Goal: Information Seeking & Learning: Learn about a topic

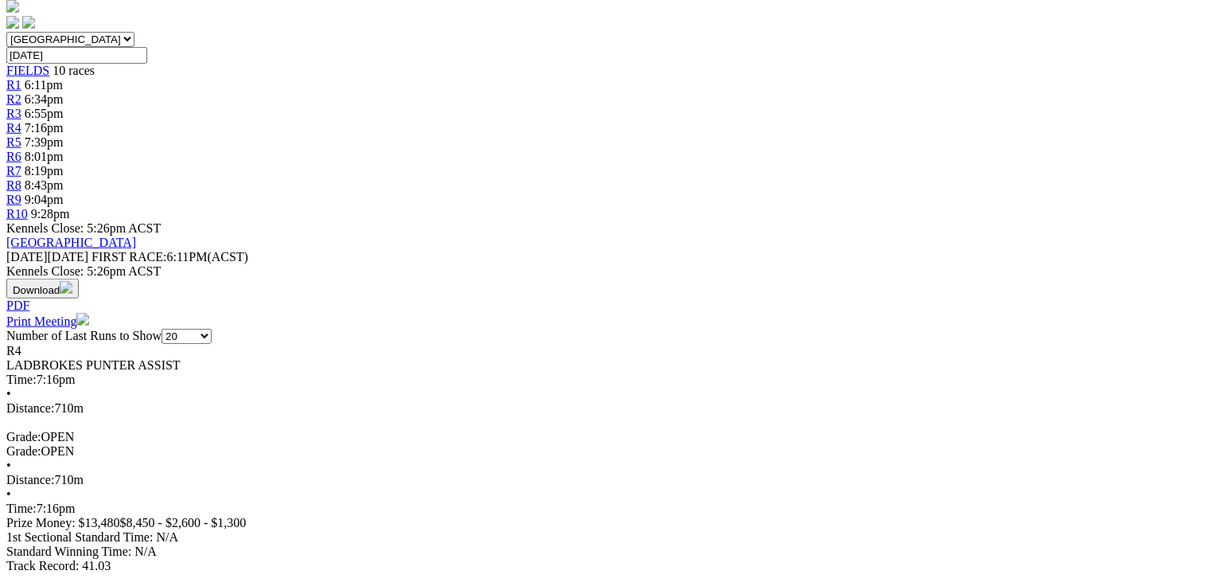
scroll to position [509, 0]
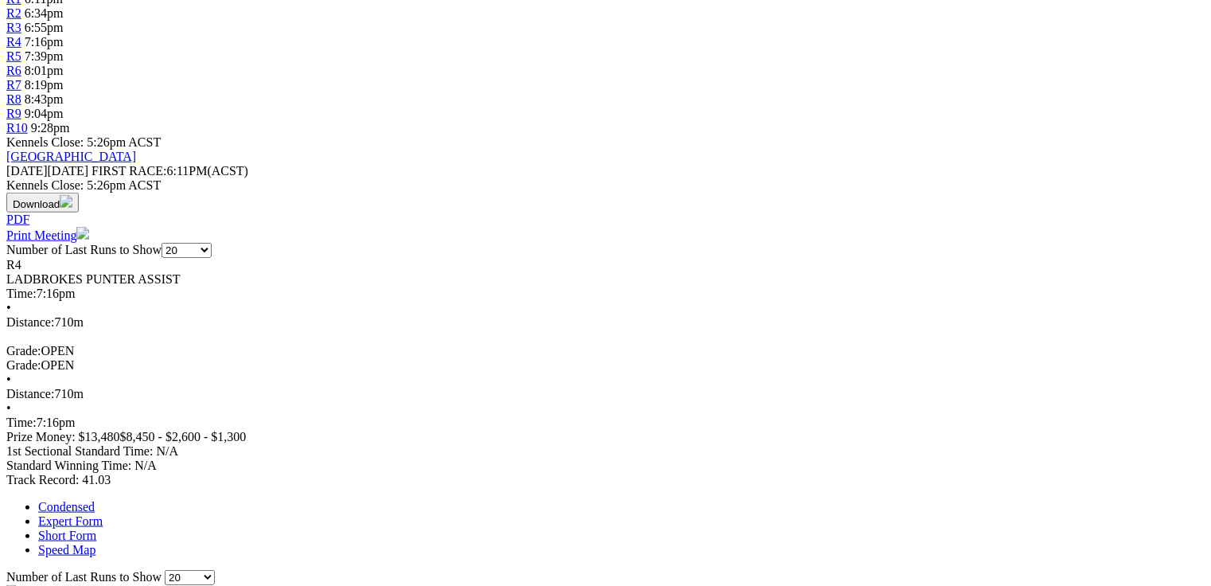
scroll to position [0, 0]
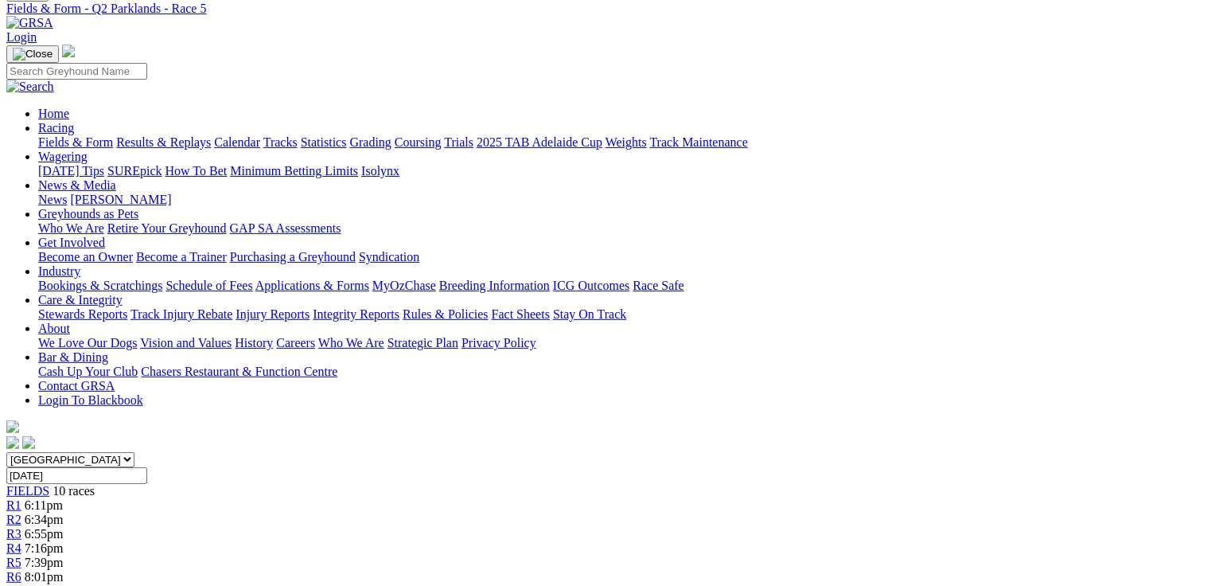
scroll to position [446, 0]
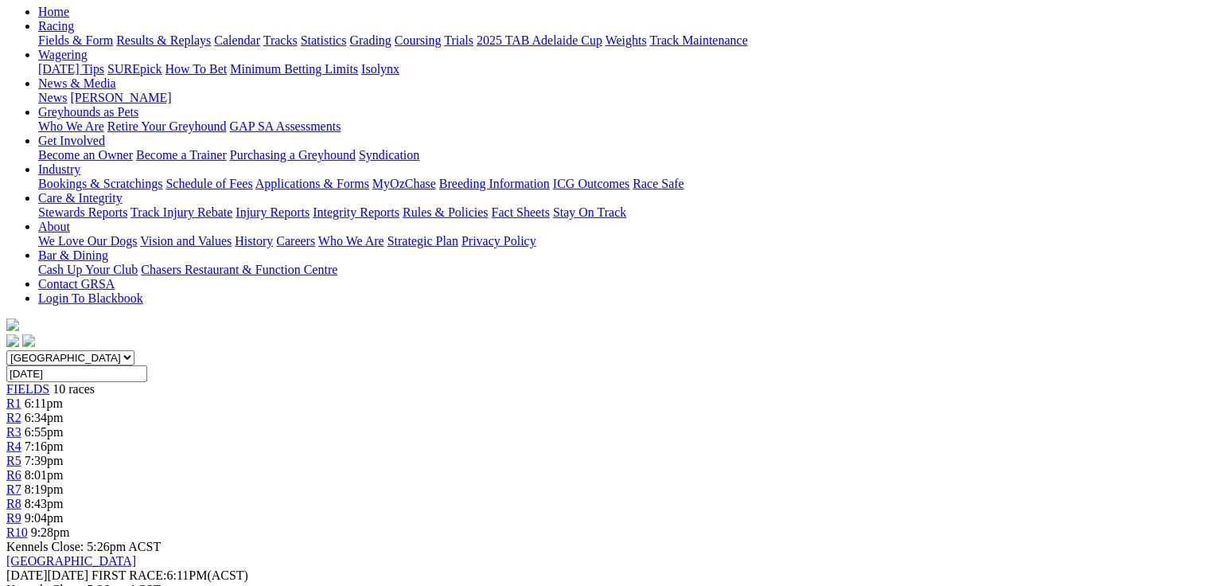
scroll to position [0, 0]
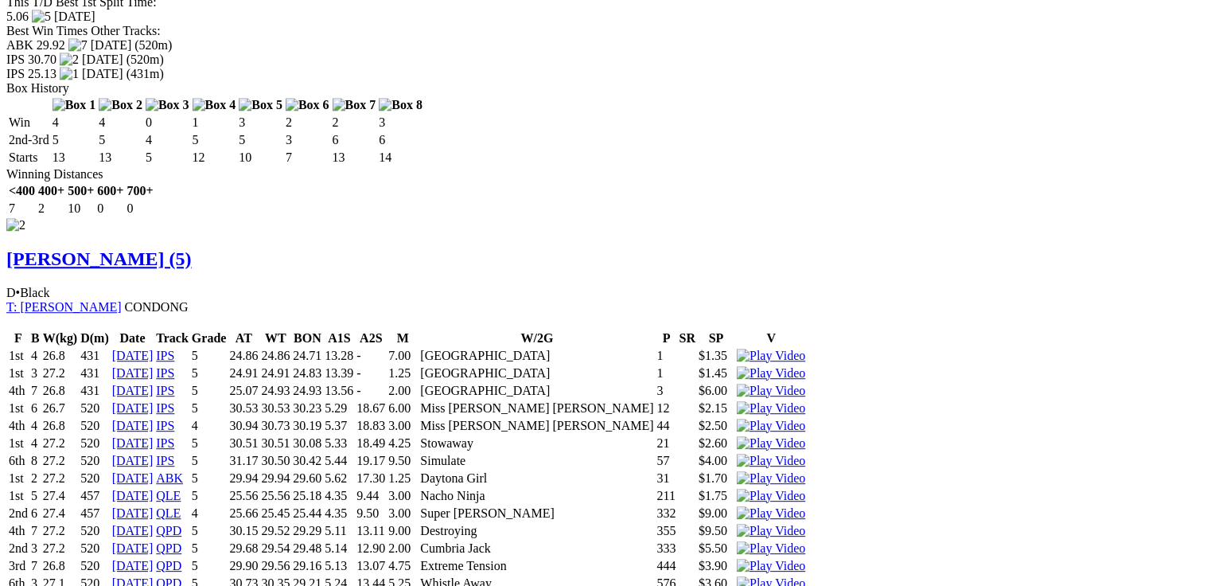
scroll to position [2037, 0]
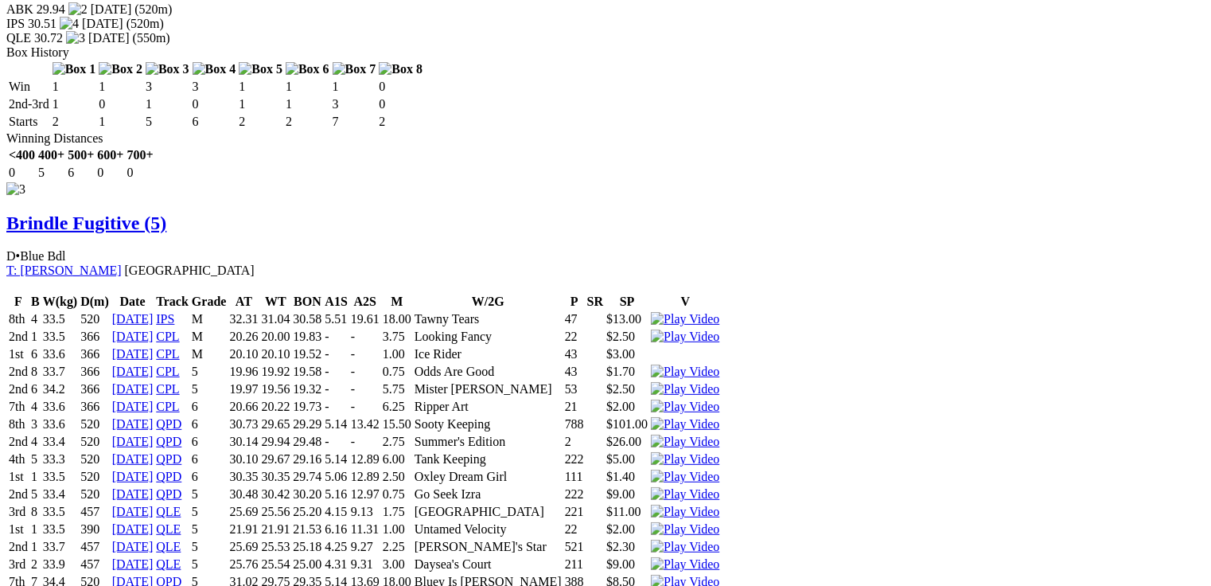
scroll to position [0, 0]
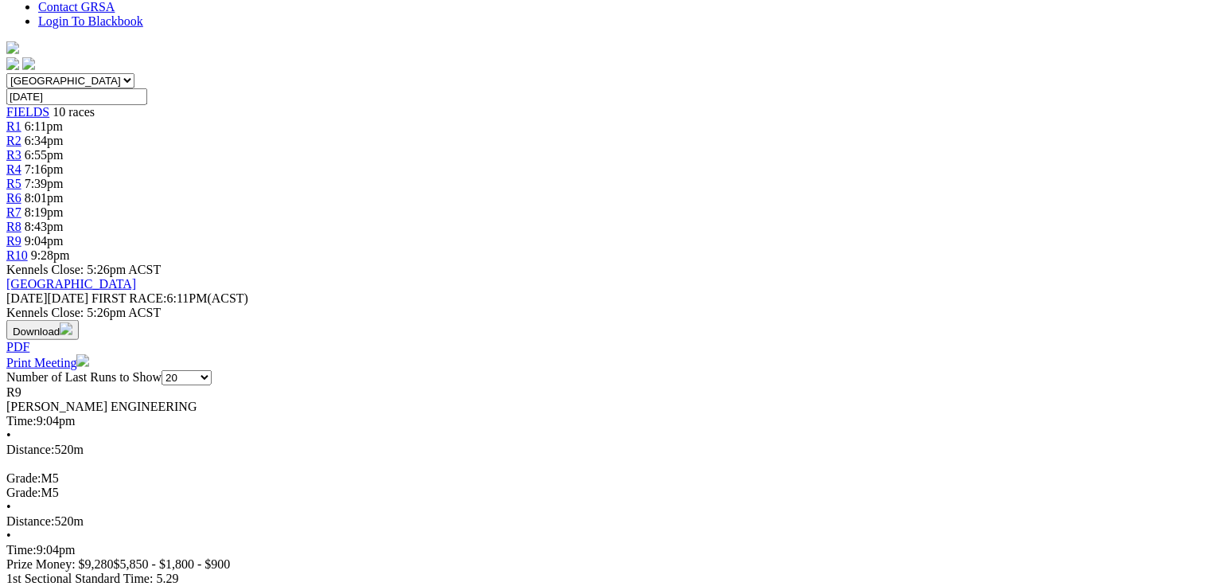
scroll to position [446, 0]
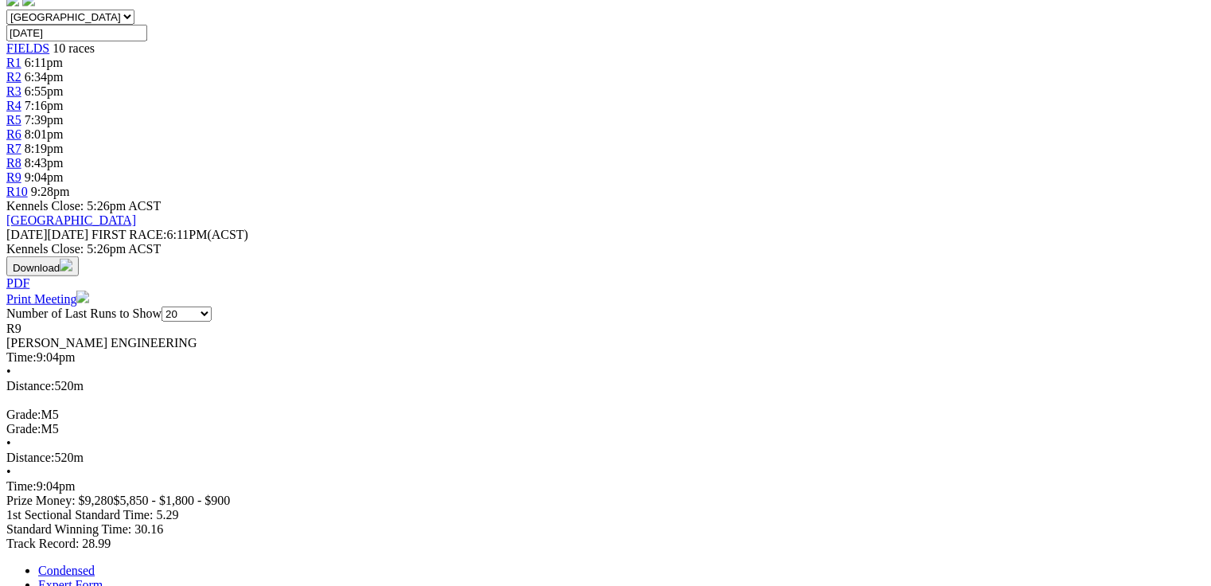
drag, startPoint x: 355, startPoint y: 283, endPoint x: 376, endPoint y: 283, distance: 21.5
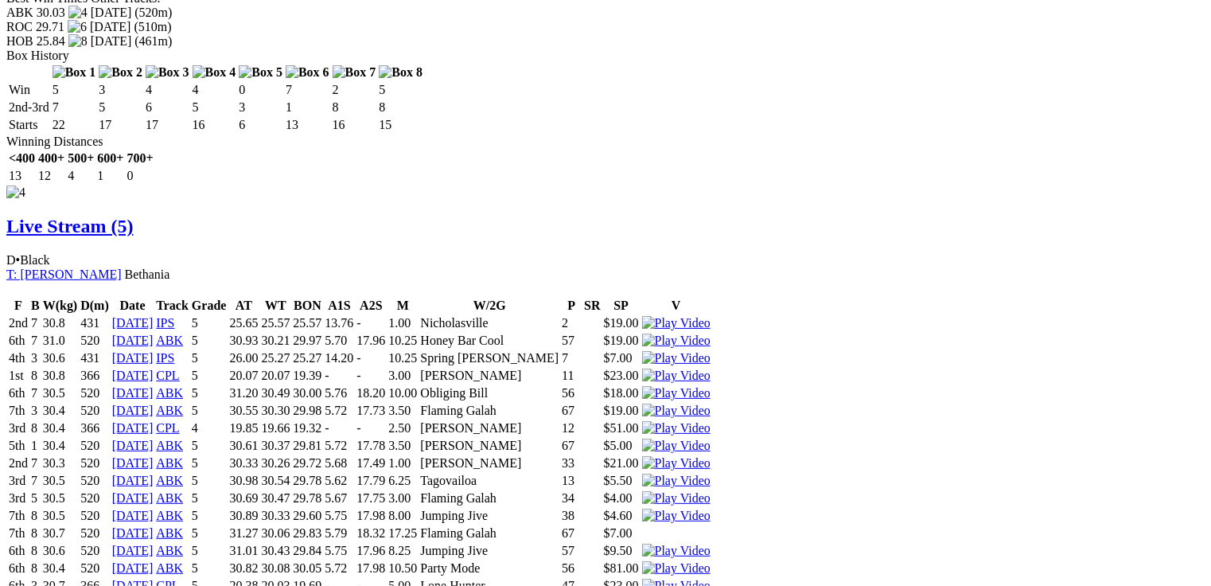
scroll to position [0, 0]
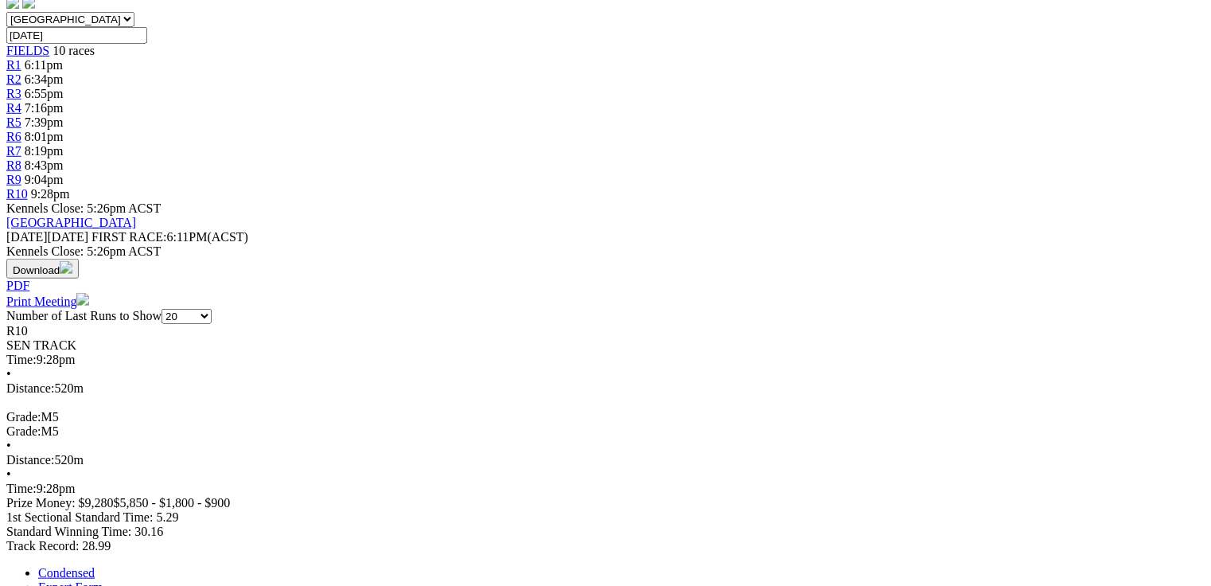
scroll to position [509, 0]
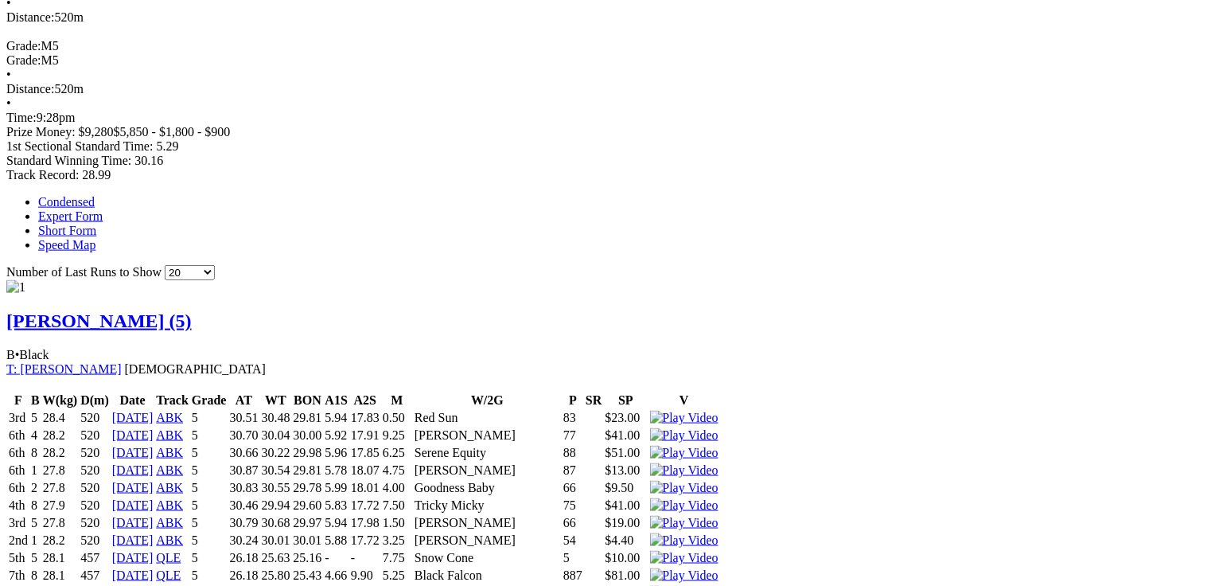
scroll to position [891, 0]
